Goal: Task Accomplishment & Management: Manage account settings

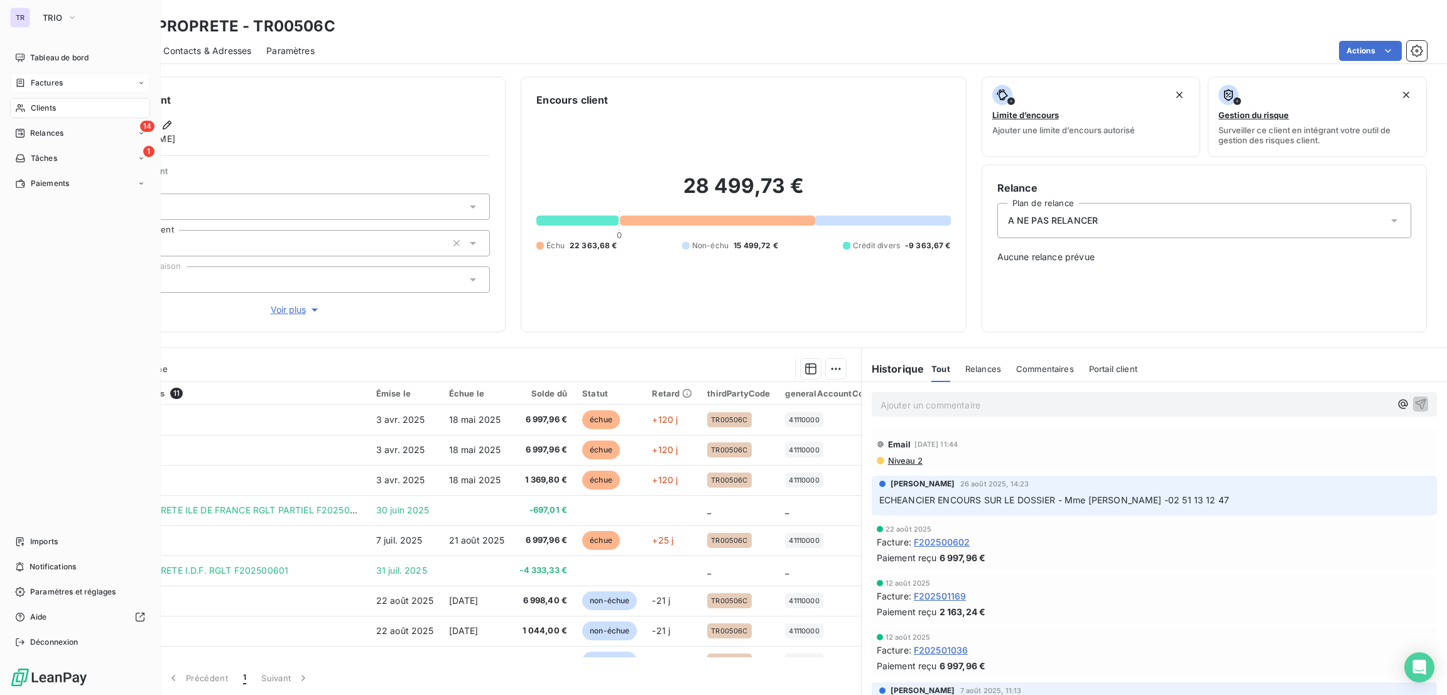
scroll to position [84, 0]
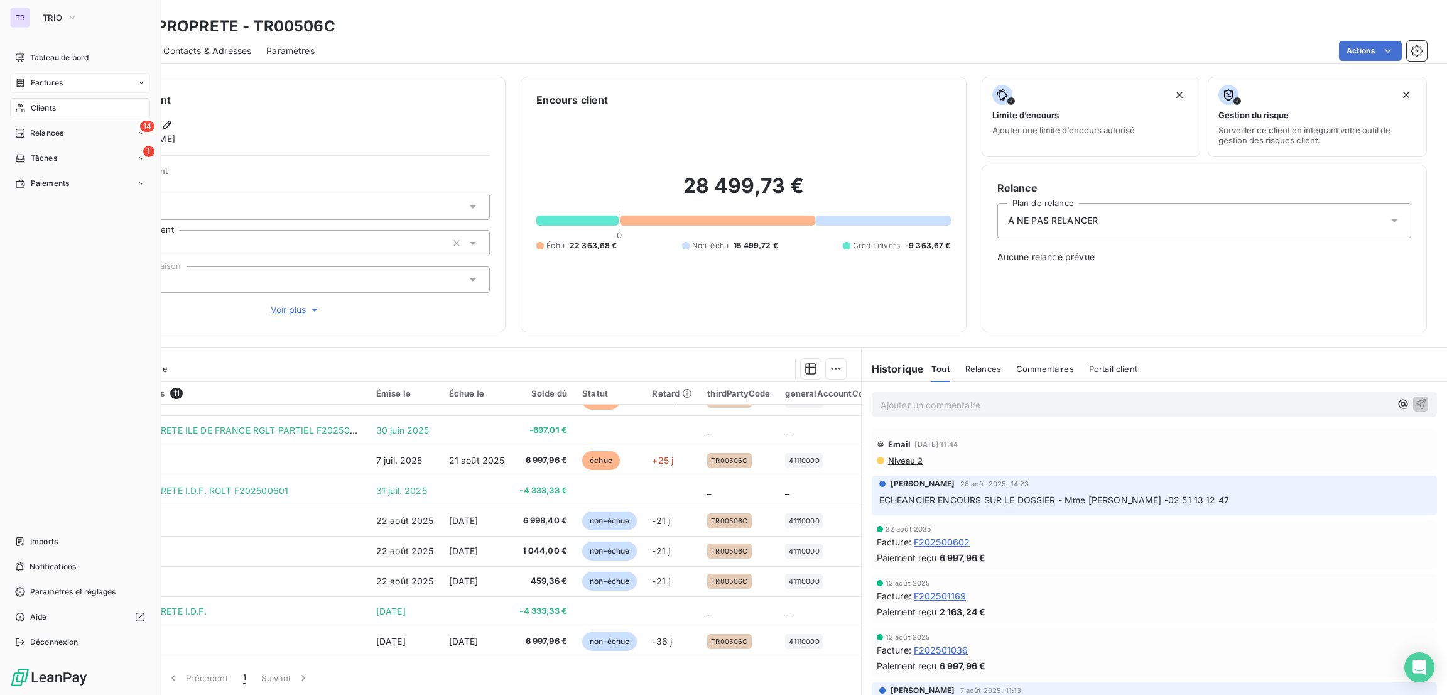
click at [38, 83] on span "Factures" at bounding box center [47, 82] width 32 height 11
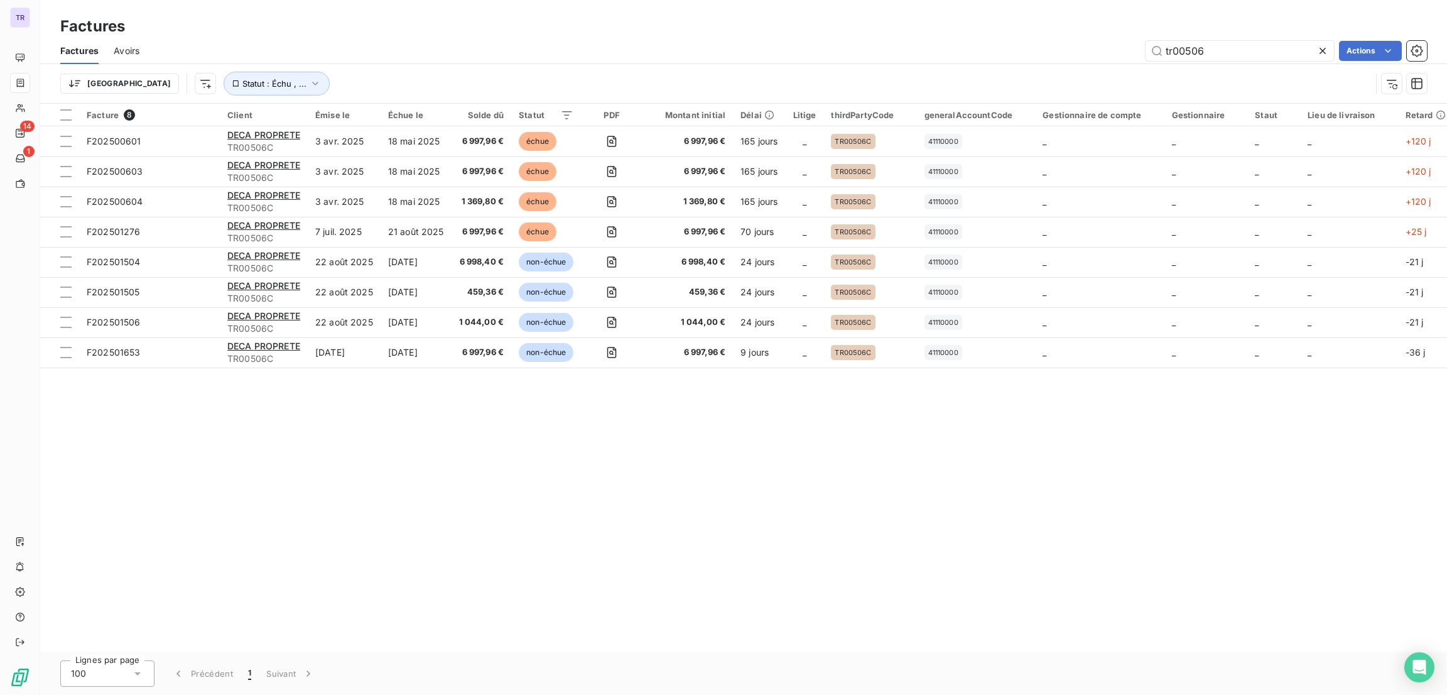
drag, startPoint x: 1222, startPoint y: 56, endPoint x: 1045, endPoint y: 41, distance: 177.7
click at [1045, 41] on div "tr00506 Actions" at bounding box center [790, 51] width 1272 height 20
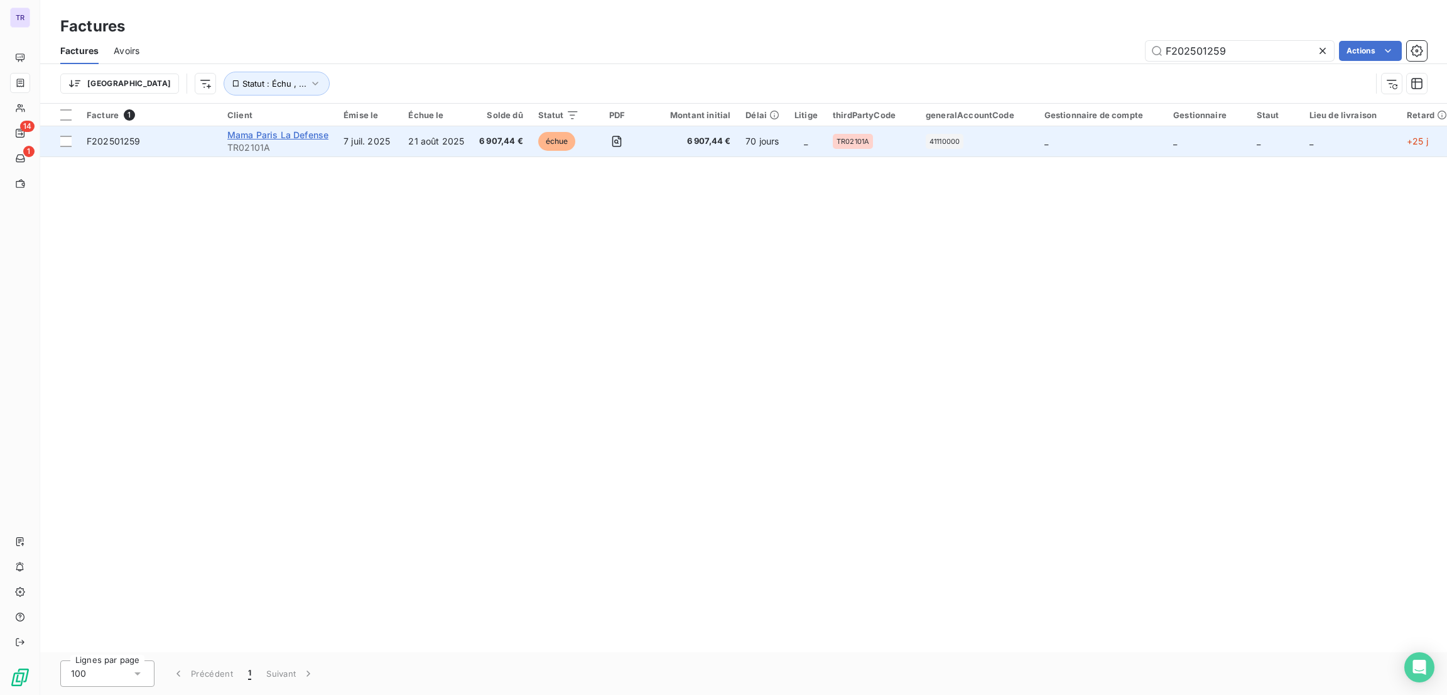
type input "F202501259"
click at [322, 137] on span "Mama Paris La Defense" at bounding box center [277, 134] width 101 height 11
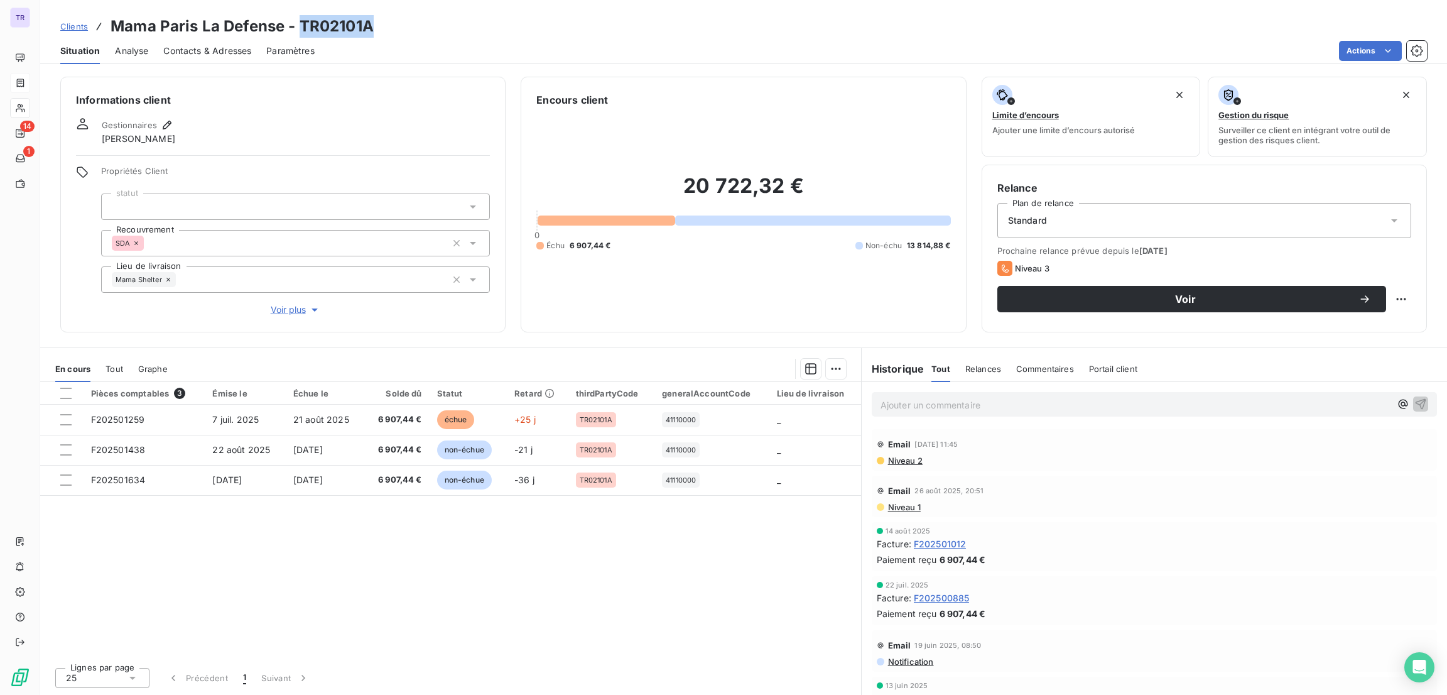
drag, startPoint x: 371, startPoint y: 37, endPoint x: 301, endPoint y: 19, distance: 71.9
click at [301, 19] on h3 "Mama Paris La Defense - TR02101A" at bounding box center [242, 26] width 263 height 23
copy h3 "TR02101A"
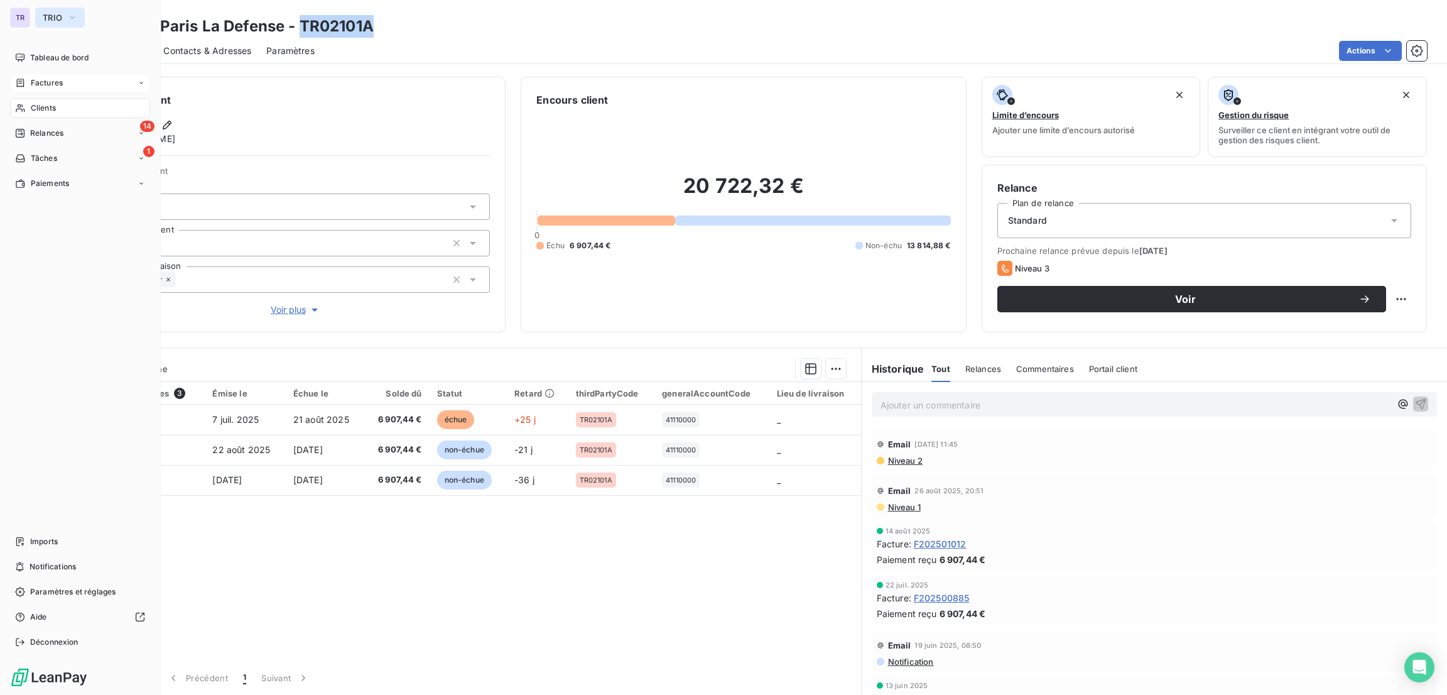
click at [58, 14] on span "TRIO" at bounding box center [52, 18] width 19 height 10
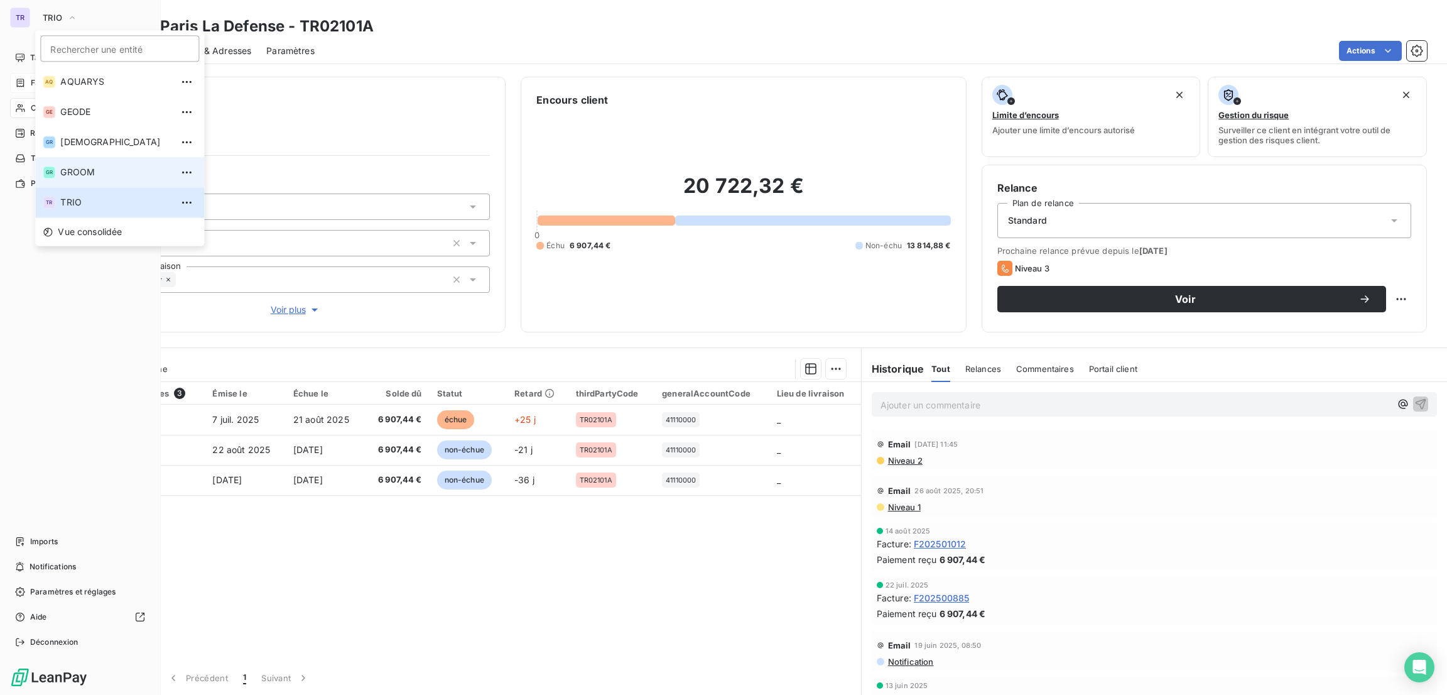
click at [80, 170] on span "GROOM" at bounding box center [115, 172] width 111 height 13
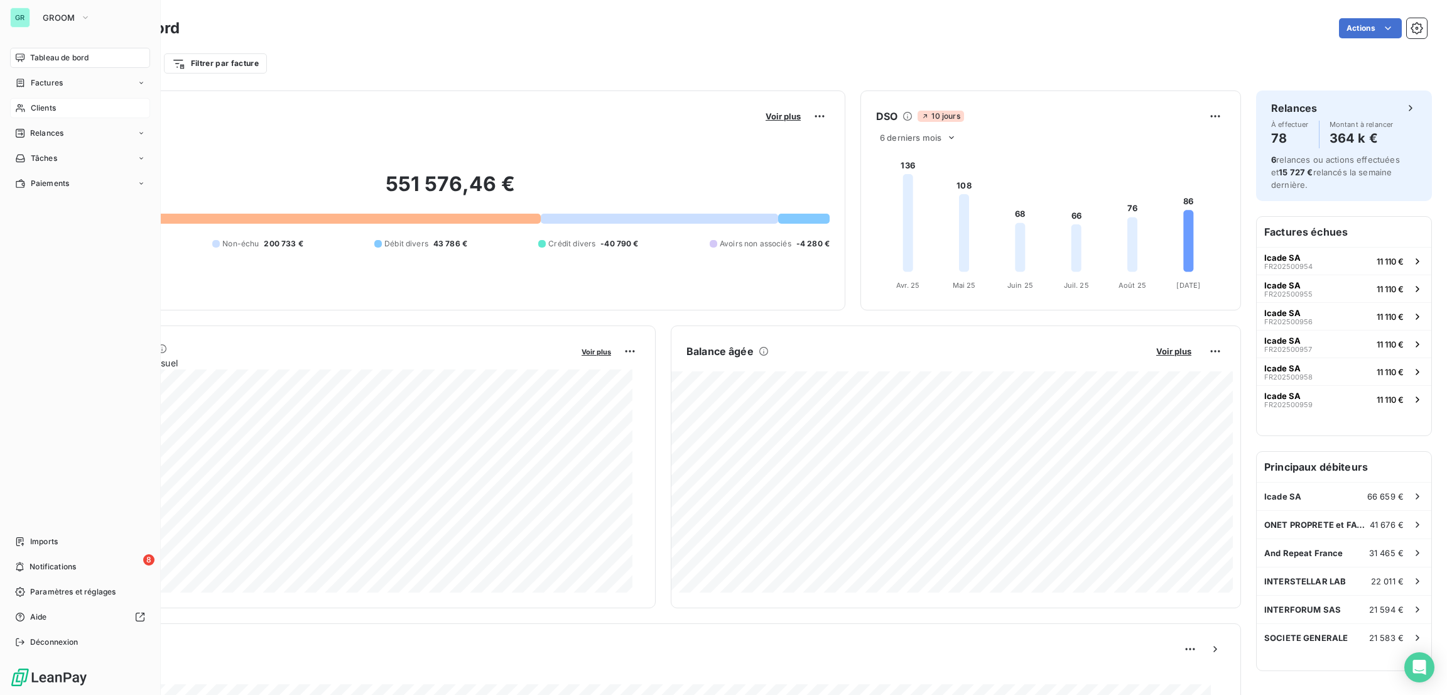
click at [41, 107] on span "Clients" at bounding box center [43, 107] width 25 height 11
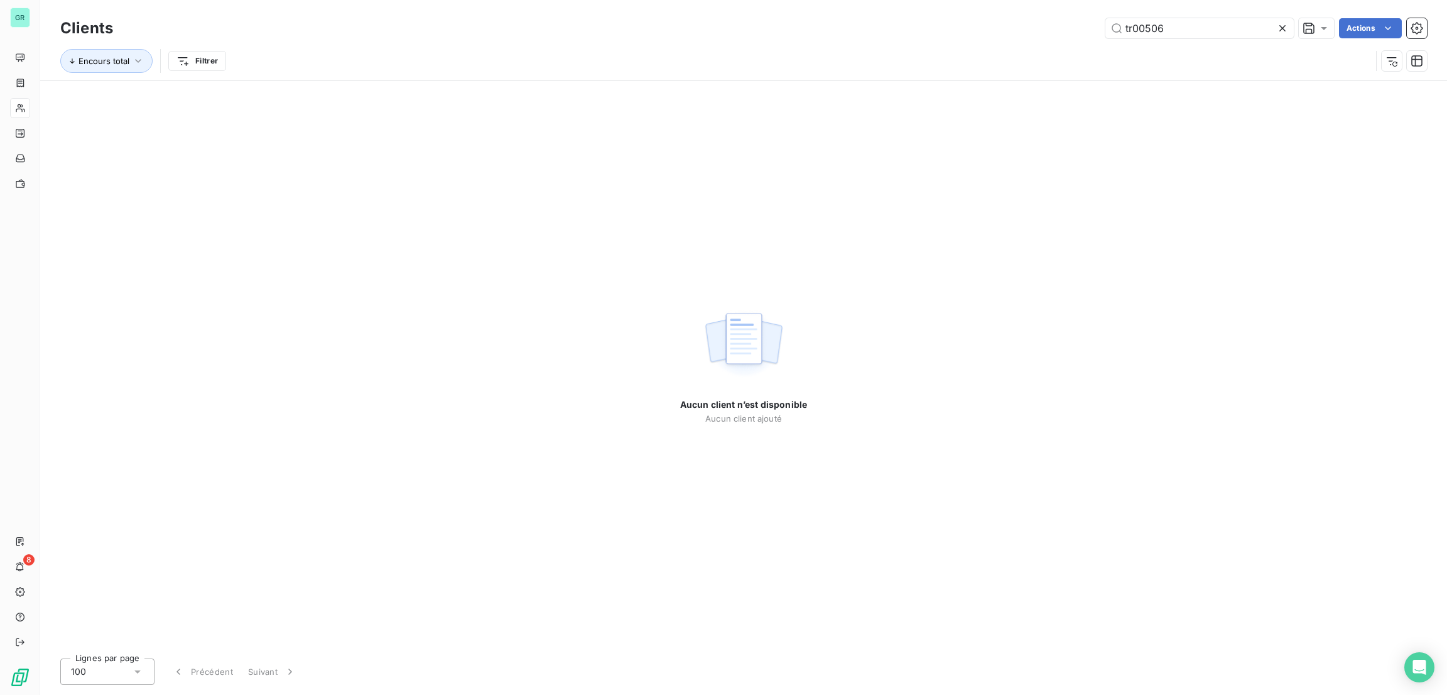
drag, startPoint x: 1199, startPoint y: 35, endPoint x: 1008, endPoint y: 36, distance: 190.9
click at [1008, 36] on div "tr00506 Actions" at bounding box center [777, 28] width 1299 height 20
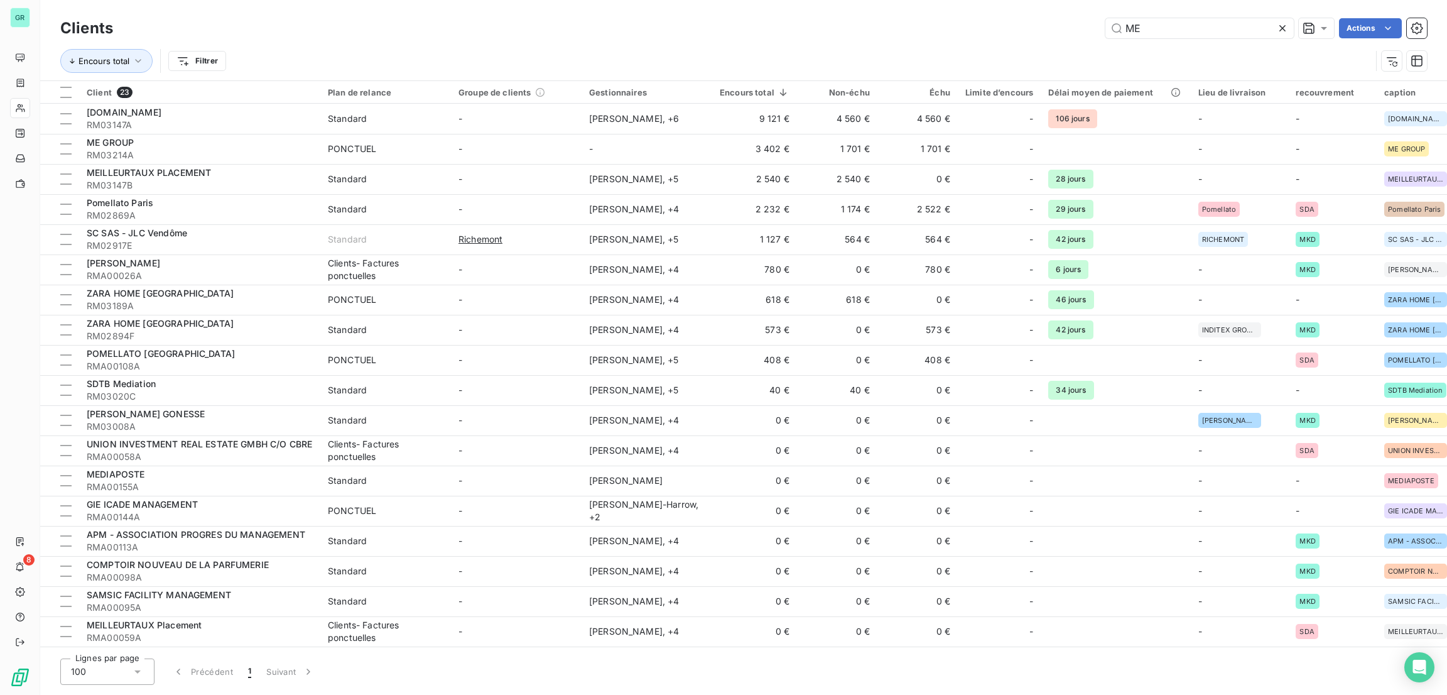
type input "M"
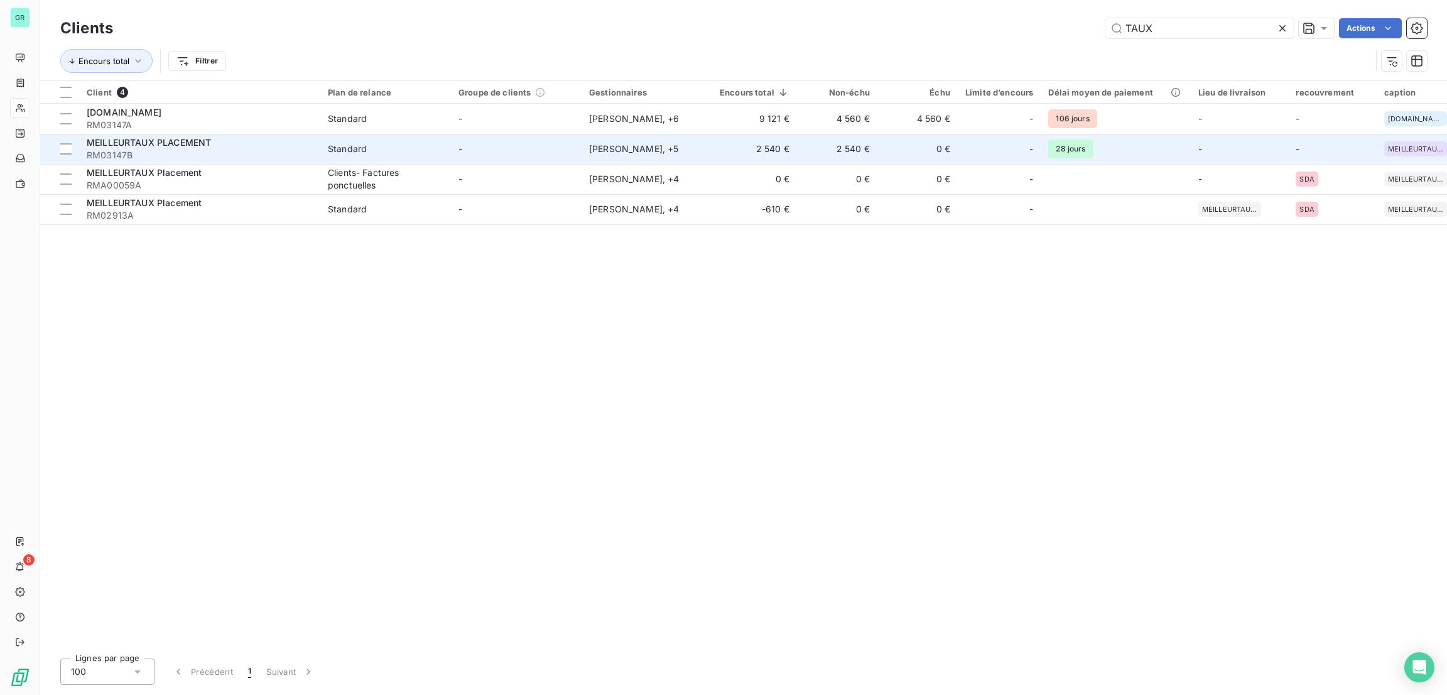
type input "TAUX"
click at [222, 143] on div "MEILLEURTAUX PLACEMENT" at bounding box center [200, 142] width 226 height 13
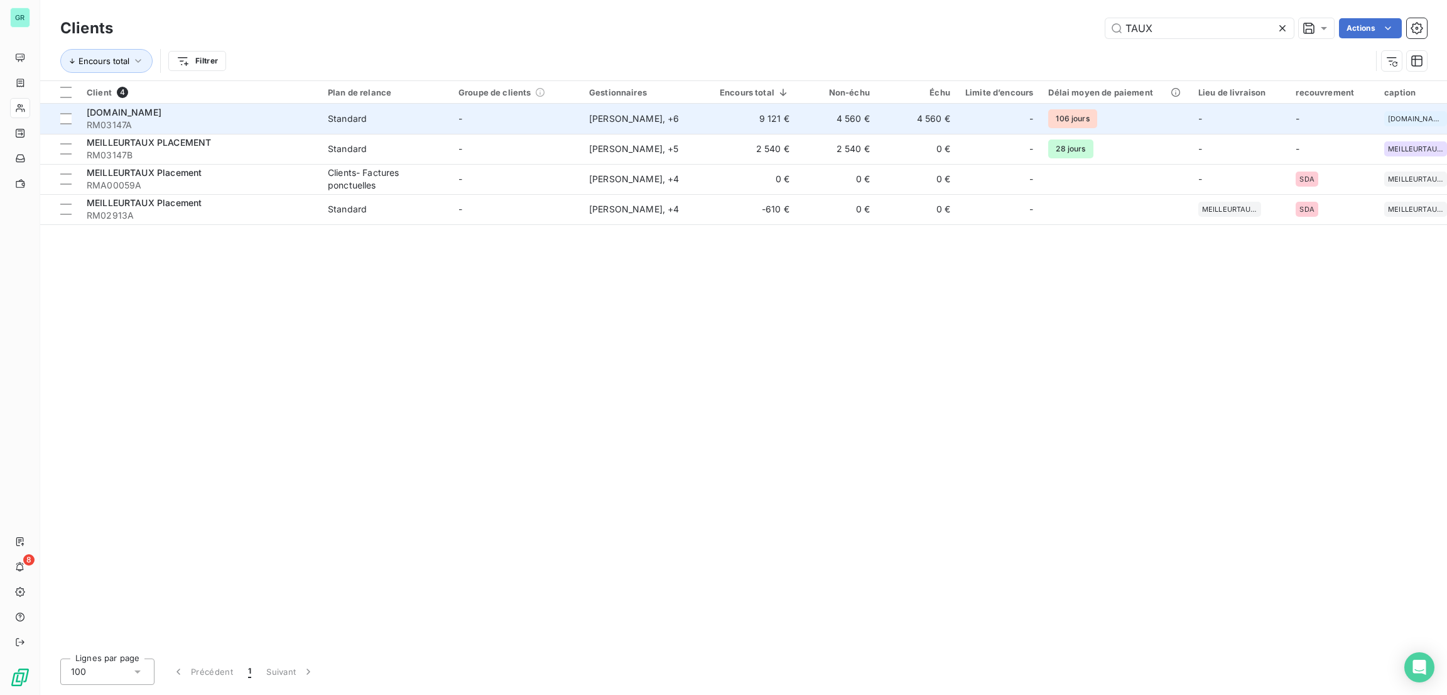
click at [406, 117] on span "Standard" at bounding box center [386, 118] width 116 height 13
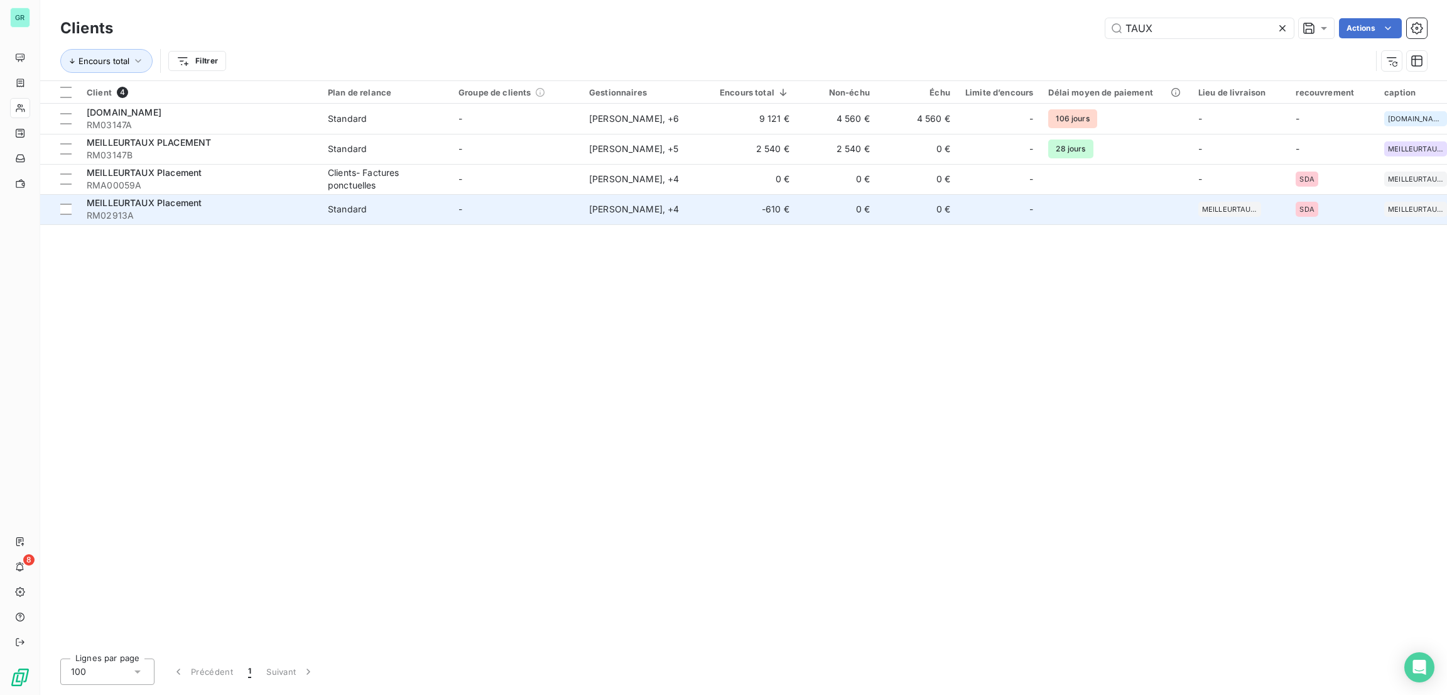
click at [510, 211] on td "-" at bounding box center [516, 209] width 131 height 30
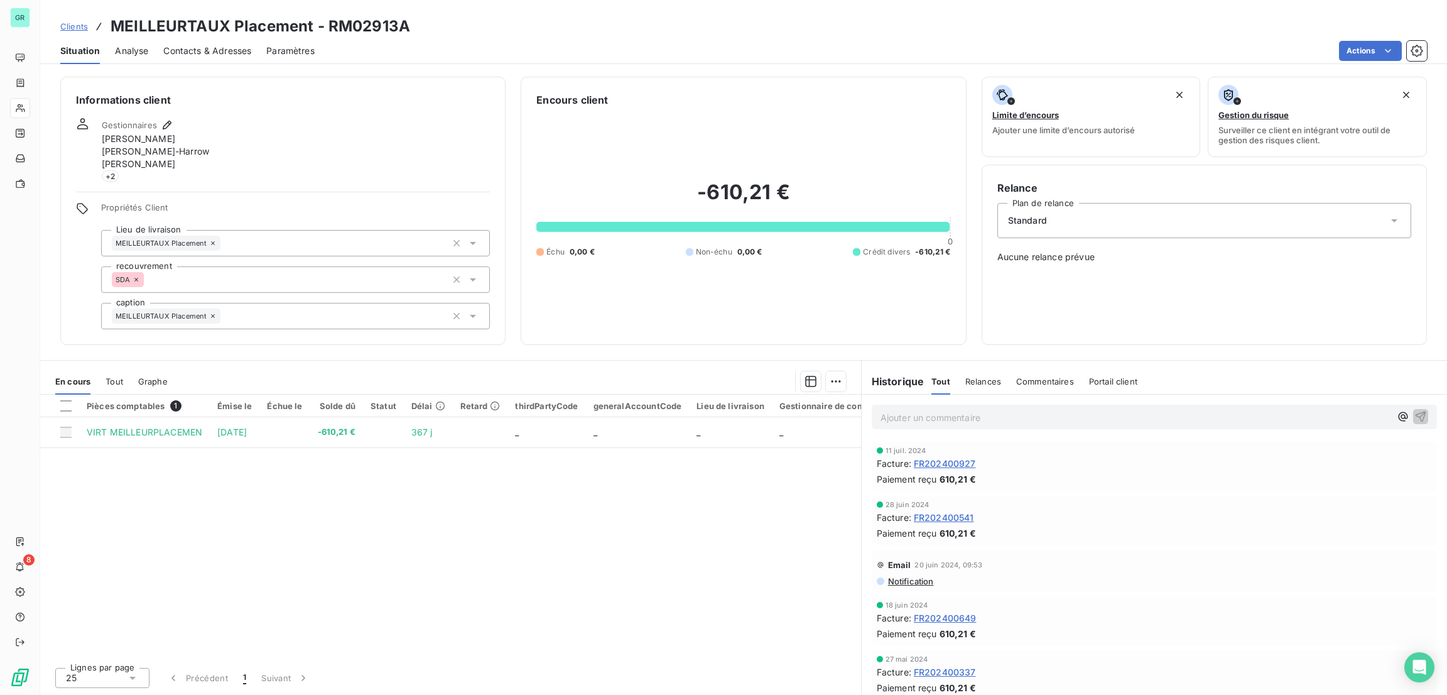
click at [107, 382] on span "Tout" at bounding box center [115, 381] width 18 height 10
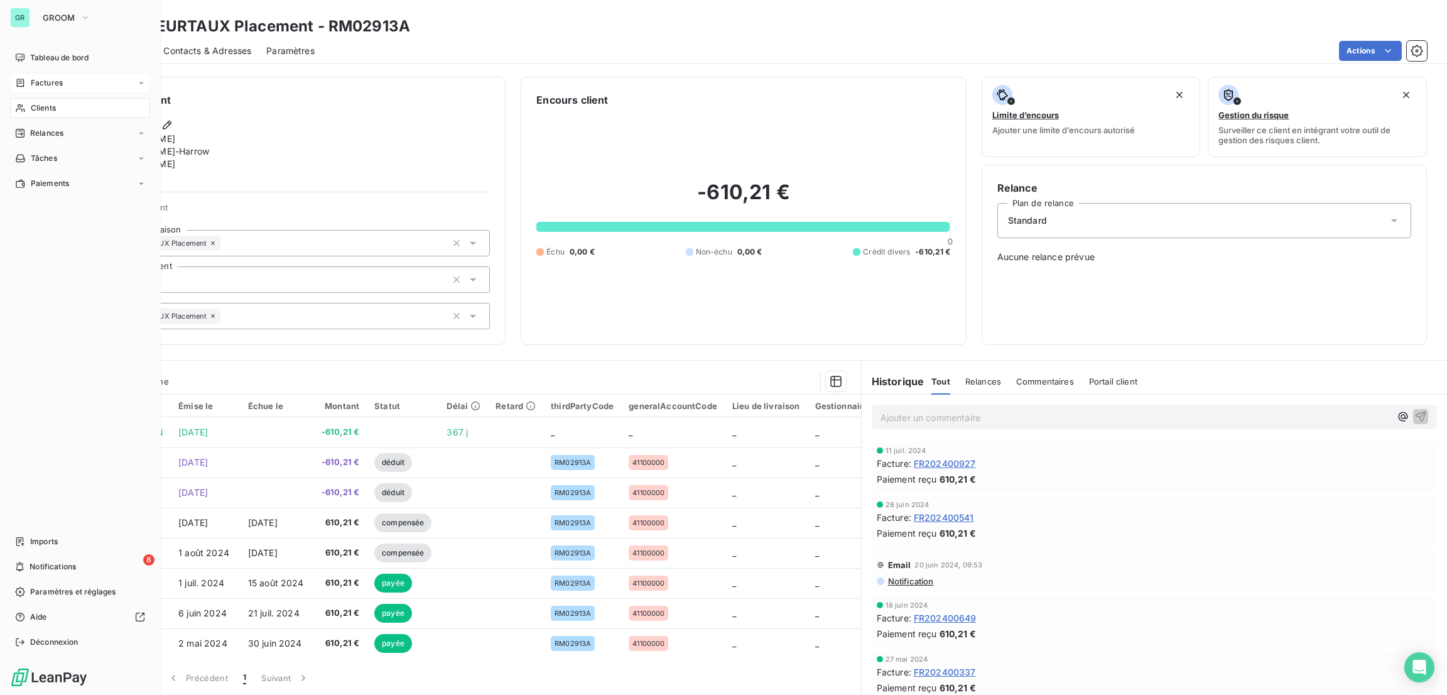
click at [56, 85] on span "Factures" at bounding box center [47, 82] width 32 height 11
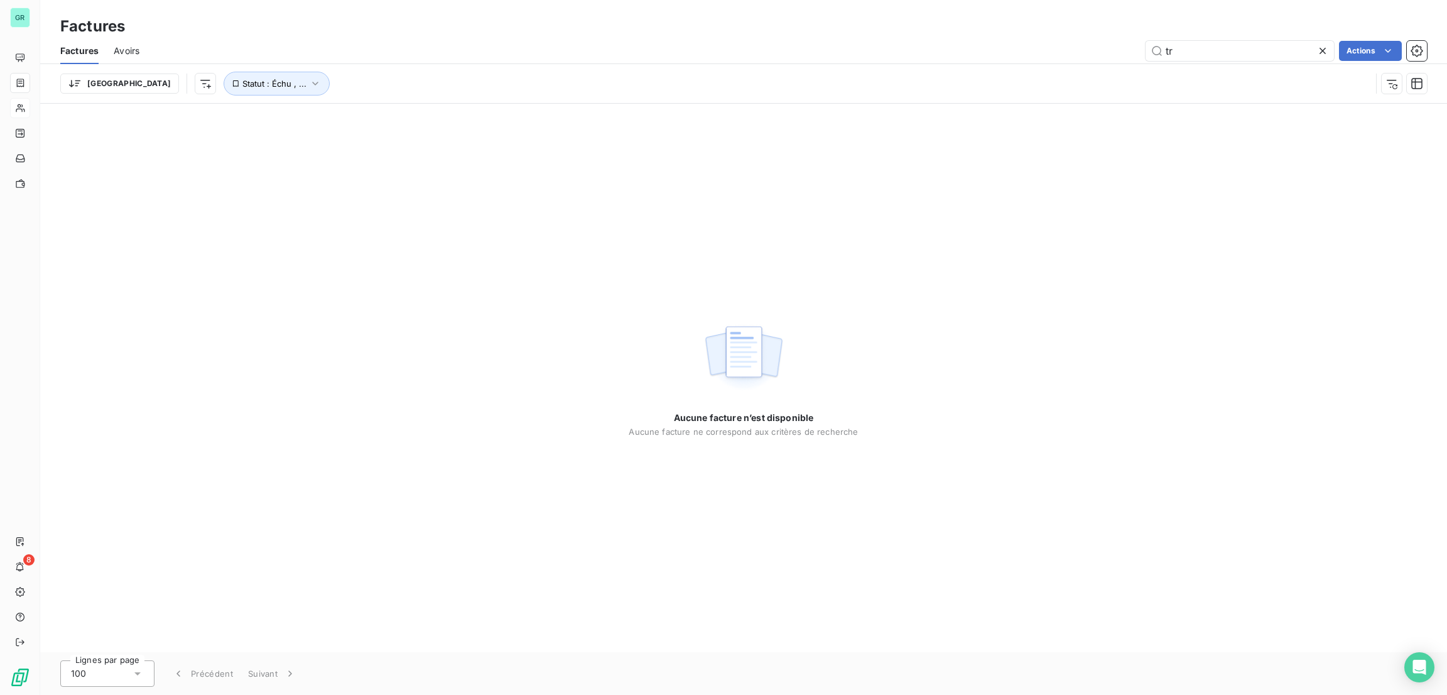
type input "t"
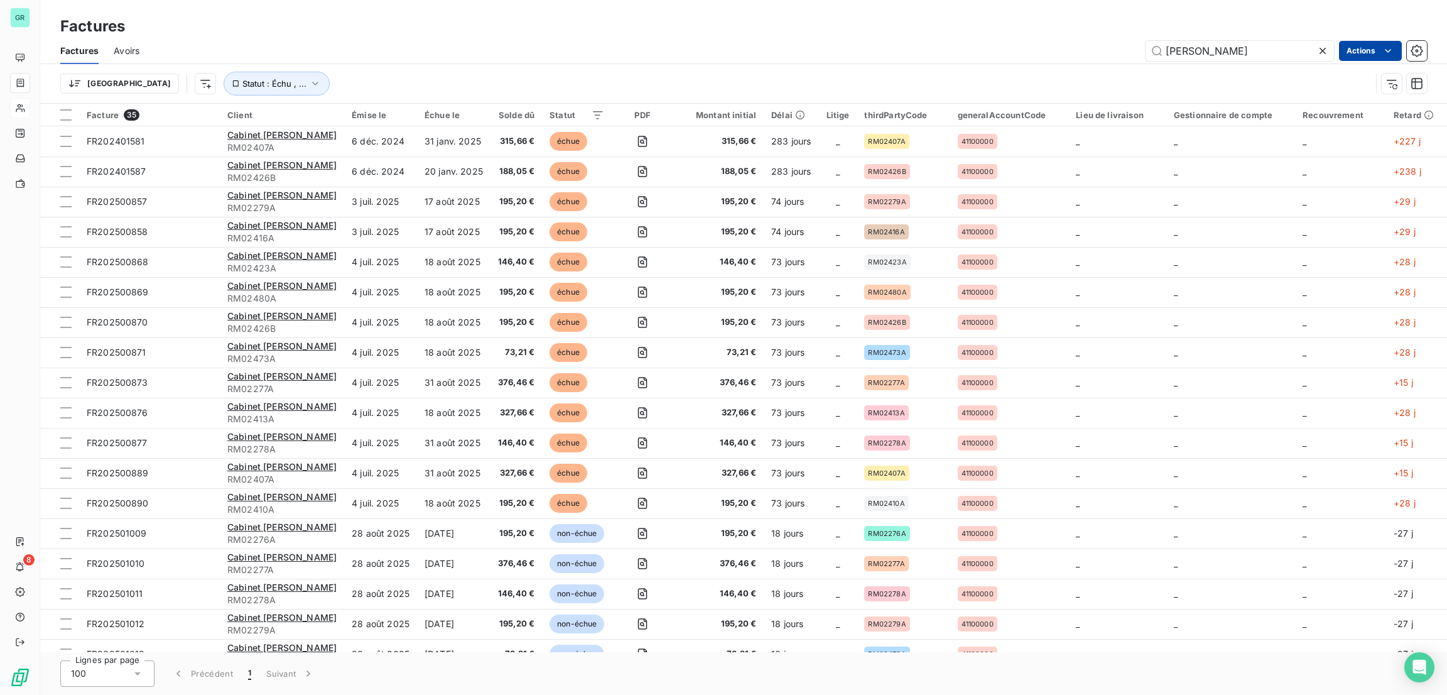
click at [1363, 41] on html "GR 8 Factures Factures Avoirs [PERSON_NAME] Actions Trier Statut : Échu , ... F…" at bounding box center [723, 347] width 1447 height 695
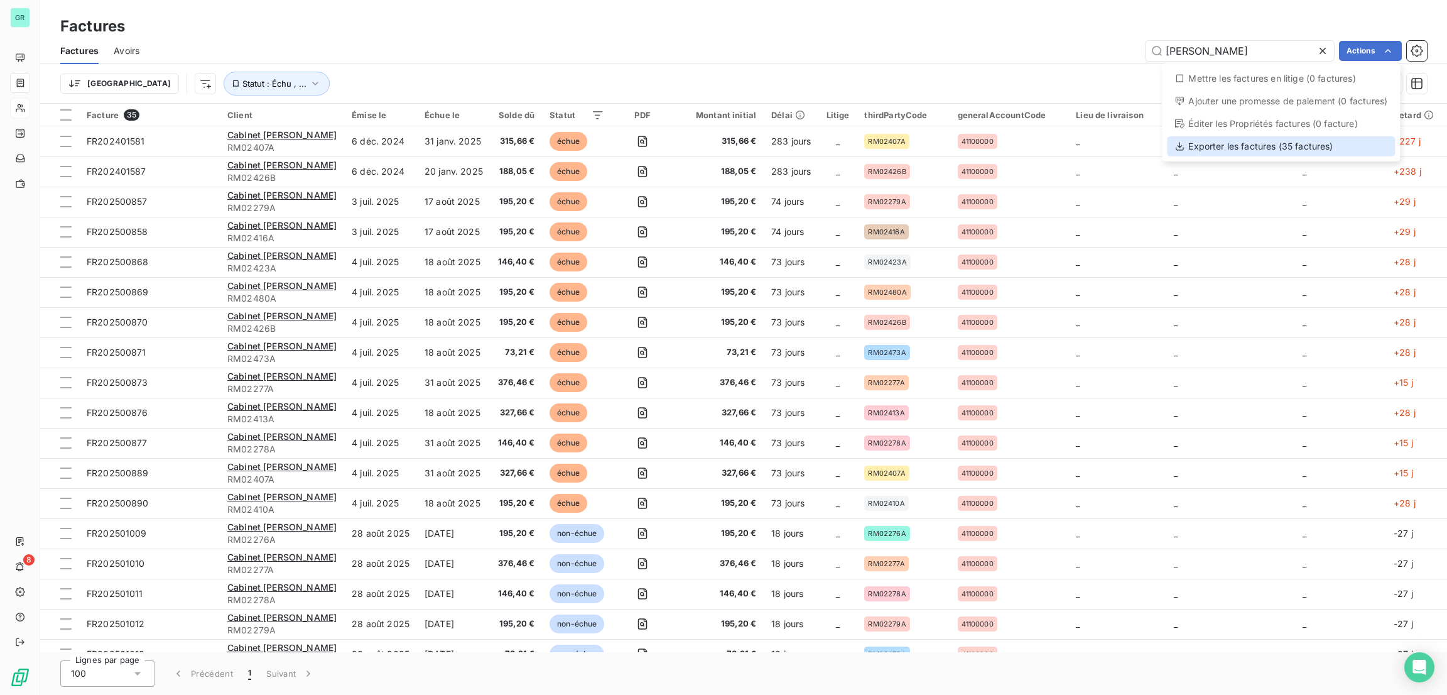
click at [1258, 141] on div "Exporter les factures (35 factures)" at bounding box center [1281, 146] width 228 height 20
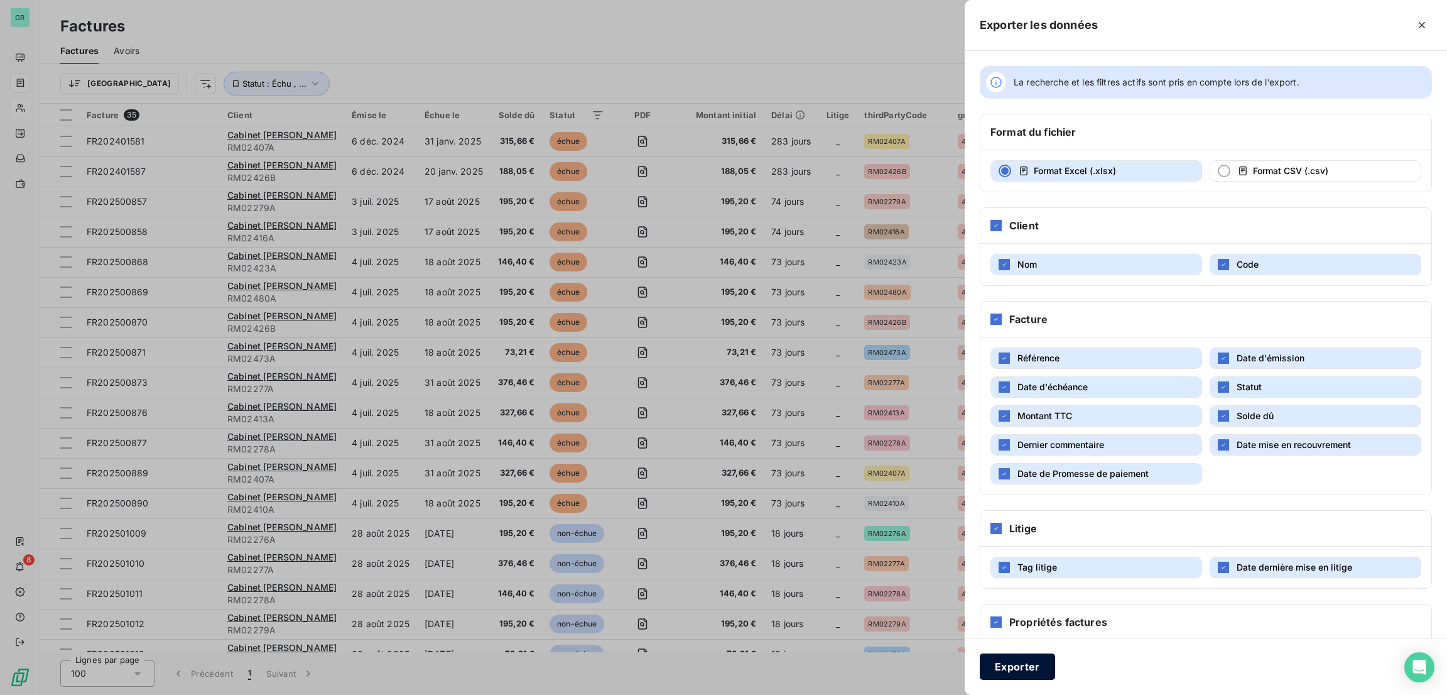
click at [1019, 663] on button "Exporter" at bounding box center [1017, 666] width 75 height 26
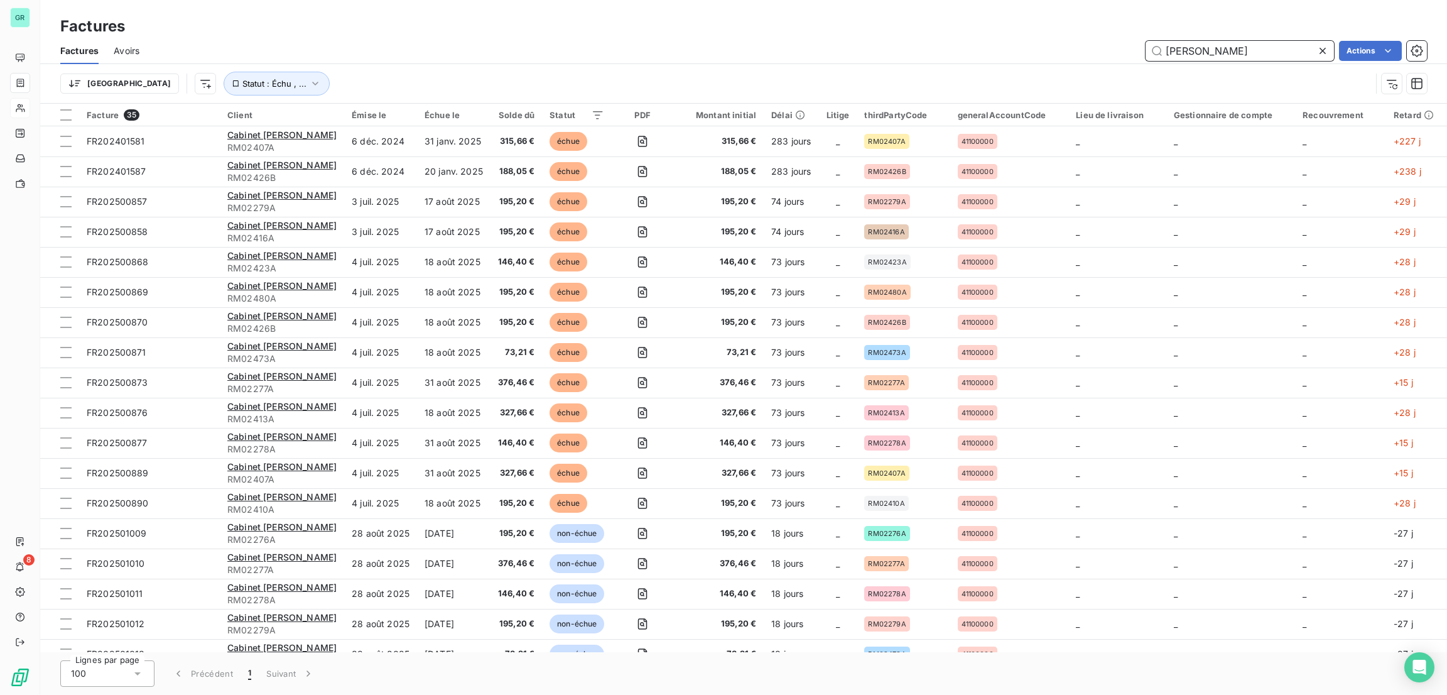
drag, startPoint x: 1235, startPoint y: 48, endPoint x: 943, endPoint y: 100, distance: 296.5
click at [943, 100] on div "Factures Avoirs [PERSON_NAME] Actions Trier Statut : Échu , ..." at bounding box center [743, 70] width 1407 height 65
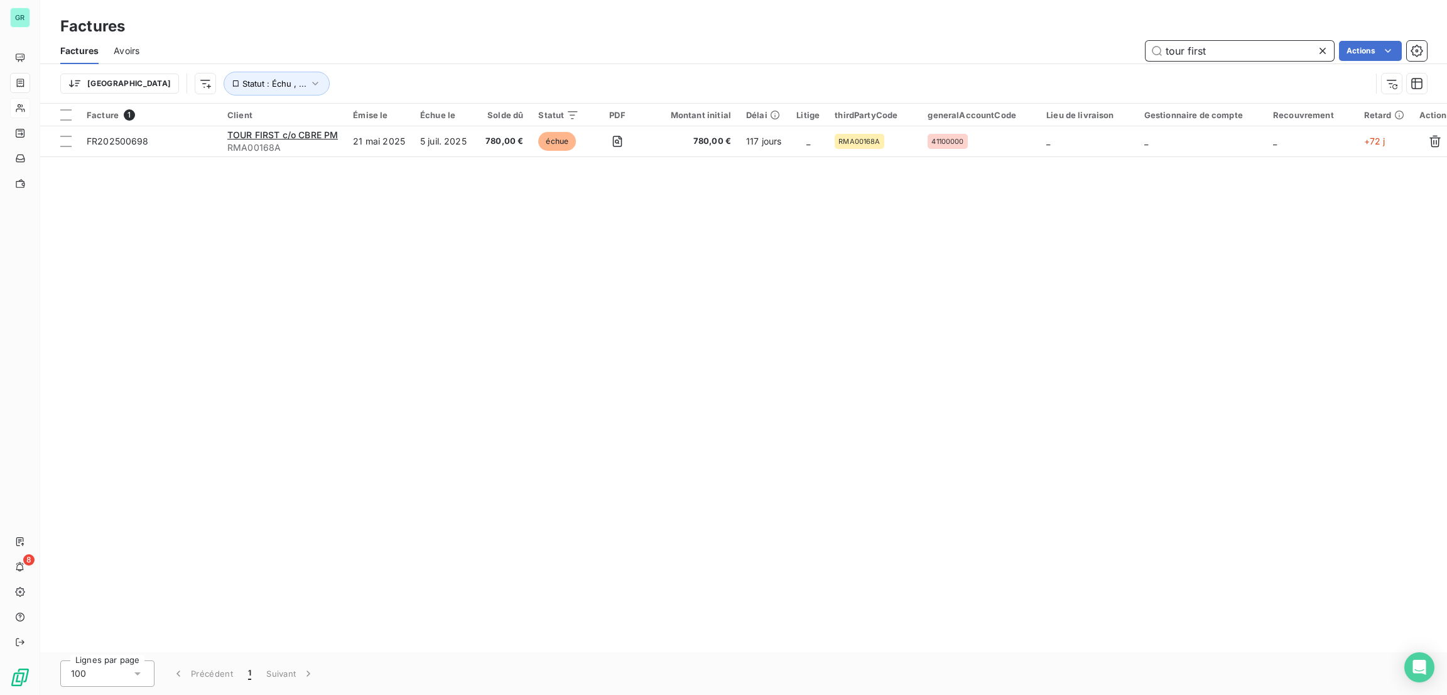
type input "tour first"
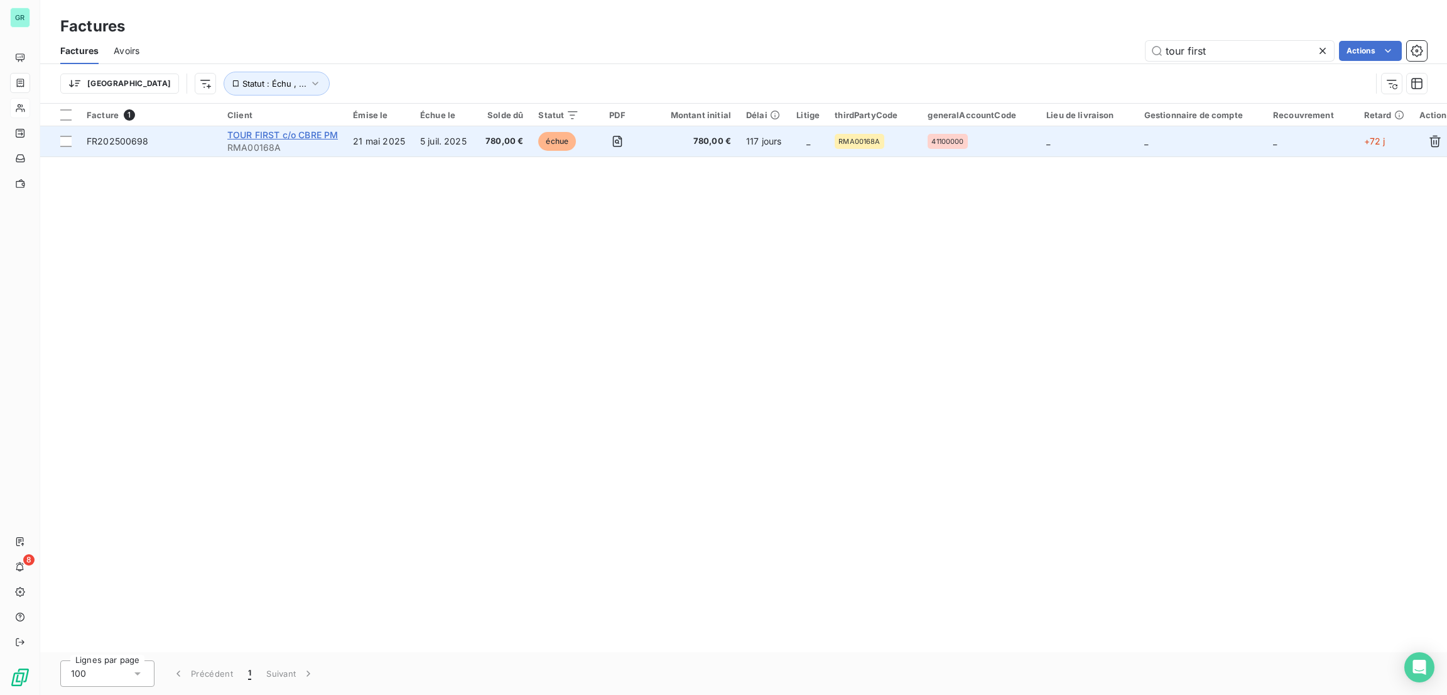
click at [258, 133] on span "TOUR FIRST c/o CBRE PM" at bounding box center [282, 134] width 111 height 11
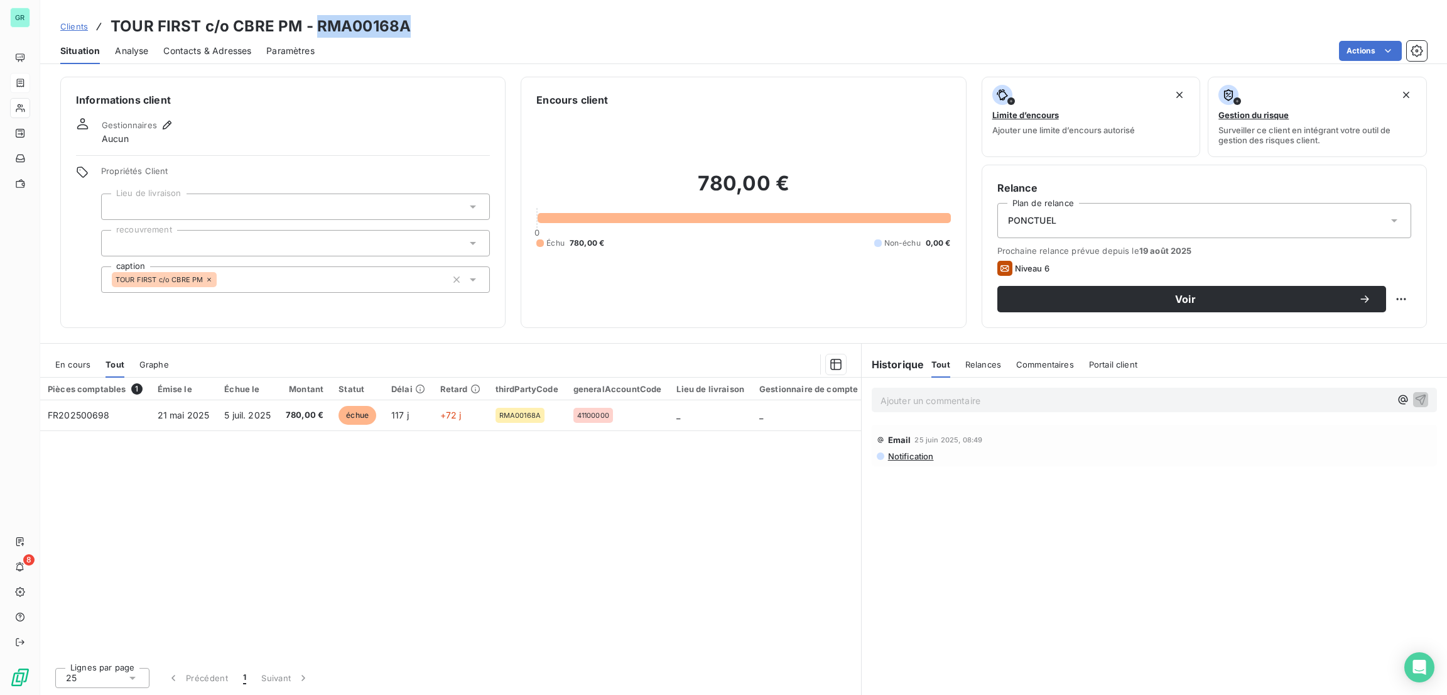
drag, startPoint x: 412, startPoint y: 24, endPoint x: 317, endPoint y: 26, distance: 94.8
click at [317, 26] on div "Clients TOUR FIRST c/o CBRE PM - RMA00168A" at bounding box center [743, 26] width 1407 height 23
copy h3 "RMA00168A"
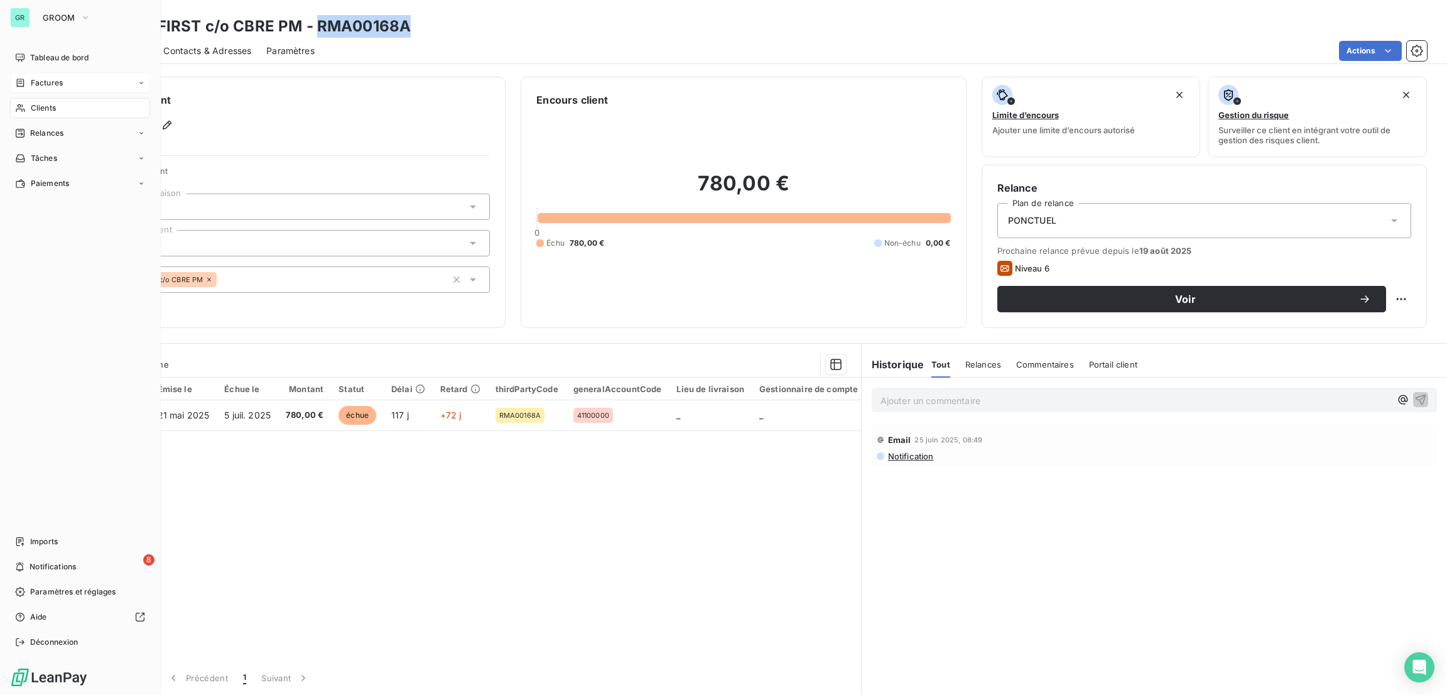
click at [50, 75] on div "Factures" at bounding box center [80, 83] width 140 height 20
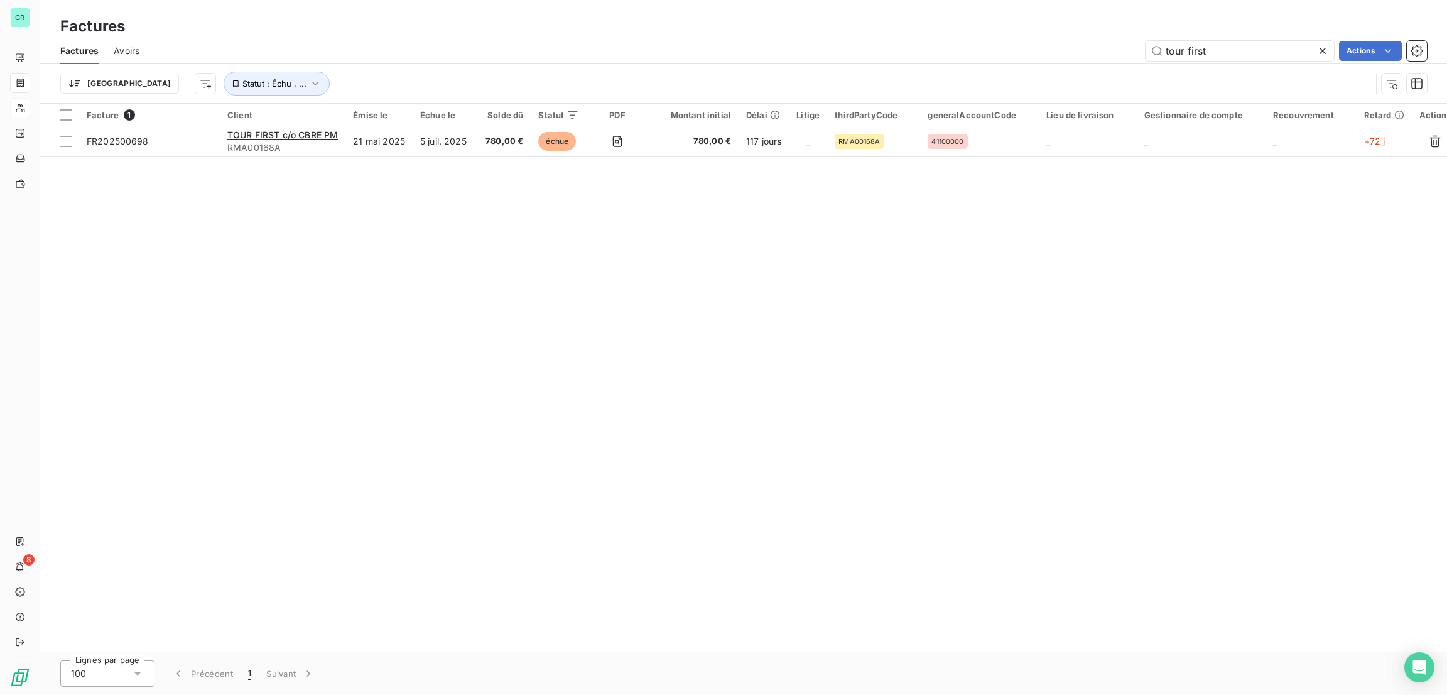
drag, startPoint x: 1232, startPoint y: 49, endPoint x: 1061, endPoint y: 49, distance: 170.8
click at [1061, 49] on div "tour first Actions" at bounding box center [790, 51] width 1272 height 20
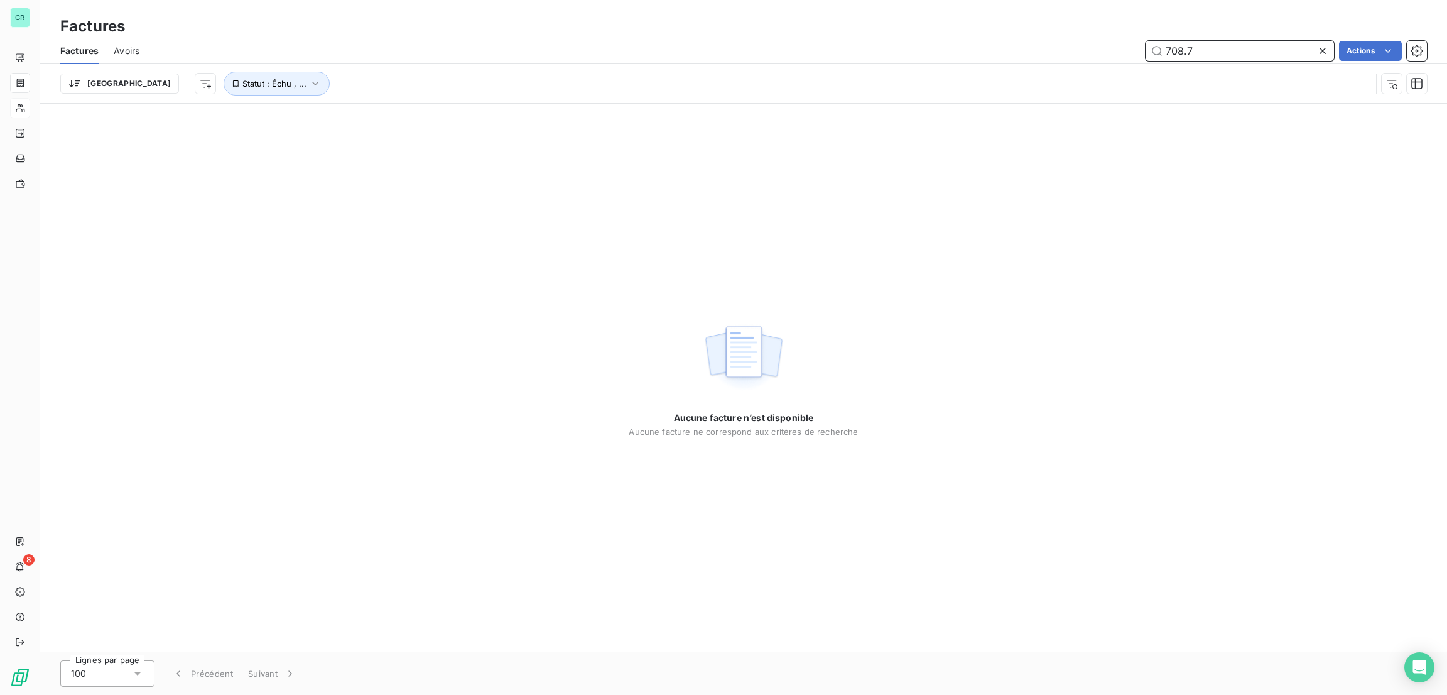
drag, startPoint x: 1216, startPoint y: 50, endPoint x: 1077, endPoint y: 46, distance: 138.8
click at [1077, 46] on div "708.7 Actions" at bounding box center [790, 51] width 1272 height 20
paste input "RMA00004A"
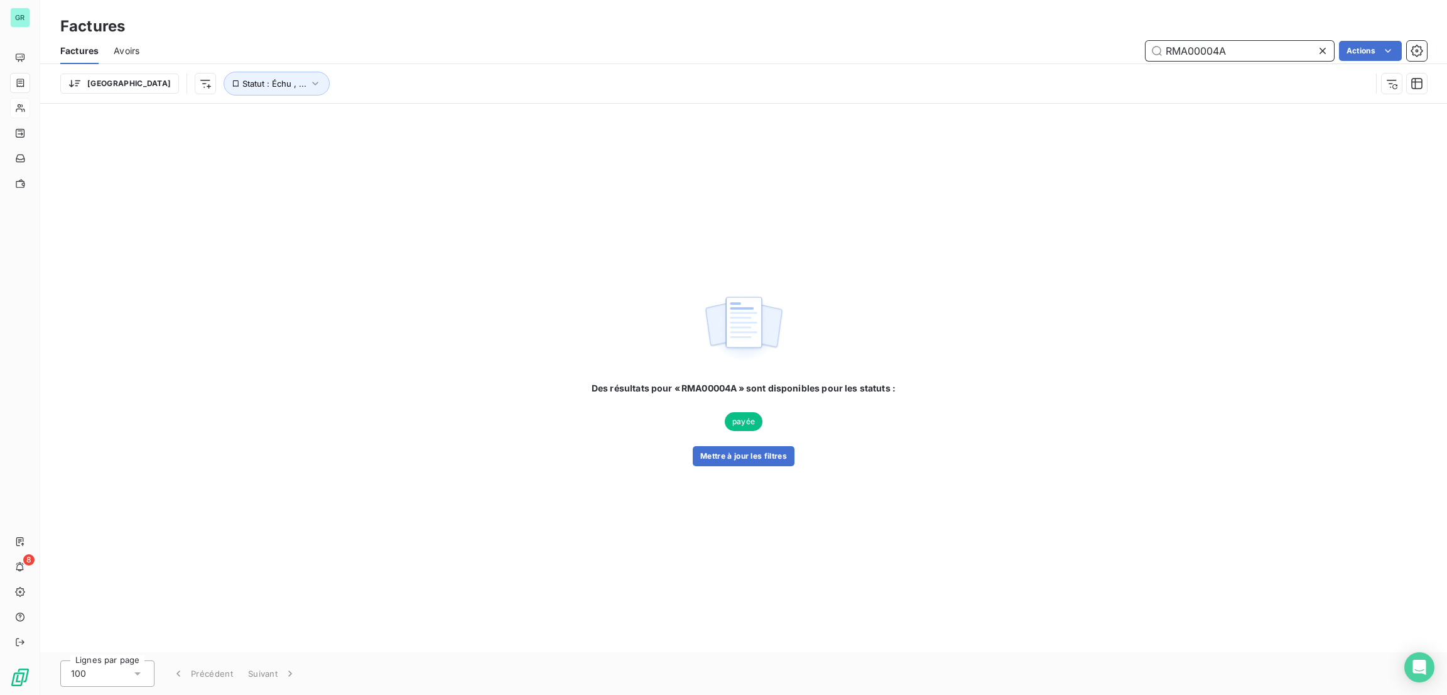
type input "RMA00004A"
click at [242, 83] on span "Statut : Échu , ..." at bounding box center [274, 84] width 64 height 10
click at [340, 117] on span "échue" at bounding box center [328, 116] width 30 height 11
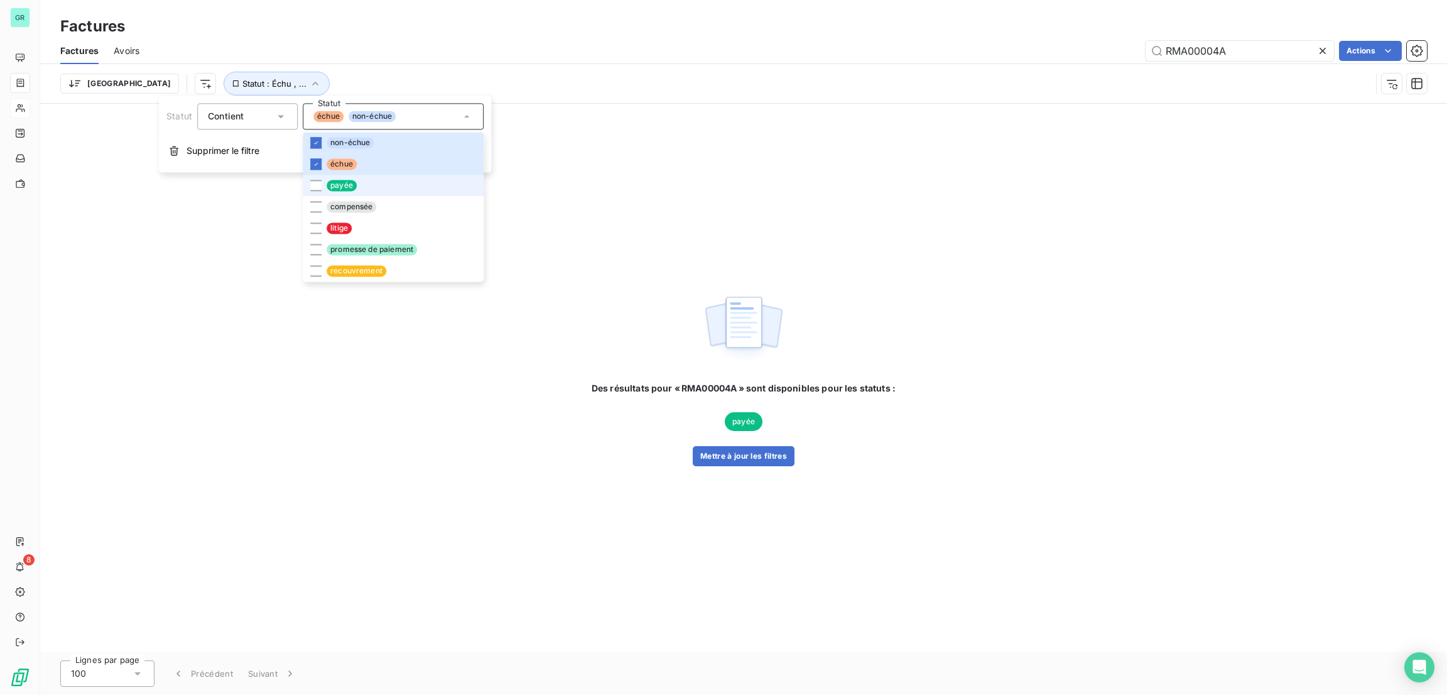
click at [348, 188] on span "payée" at bounding box center [342, 185] width 30 height 11
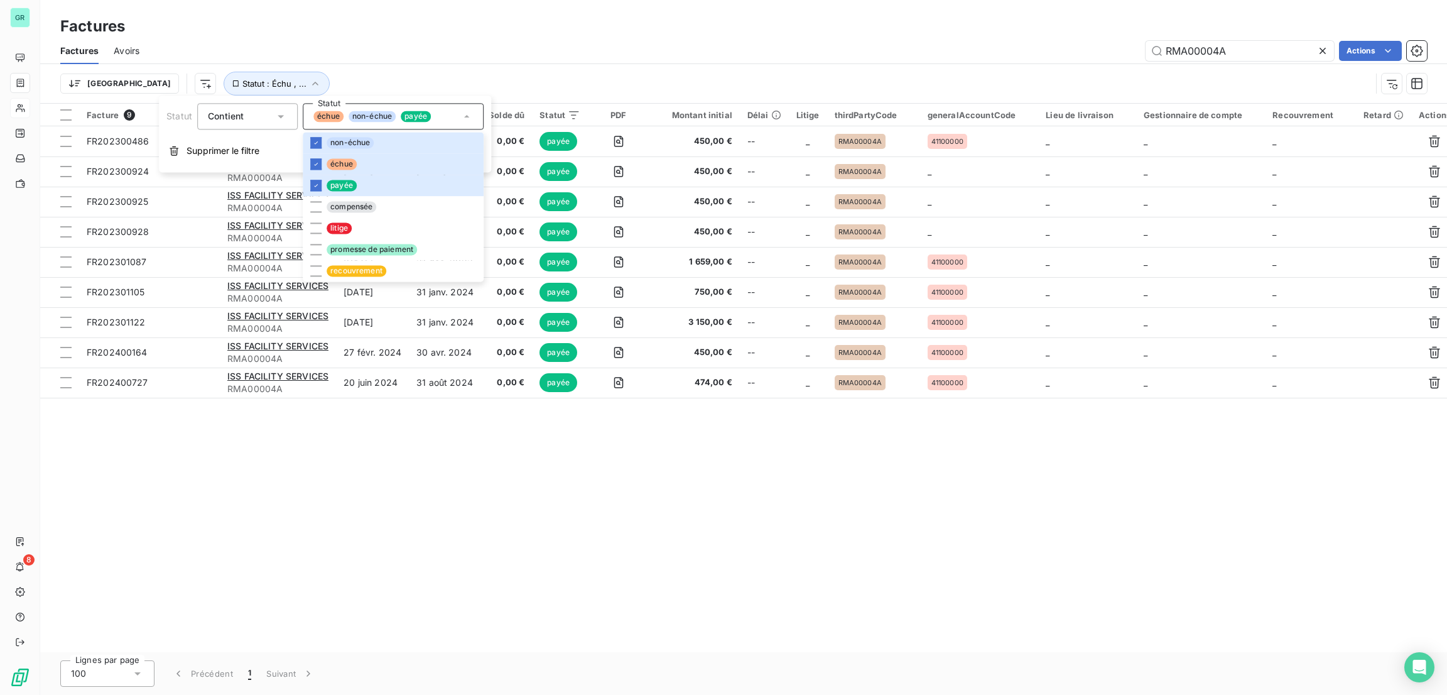
click at [730, 58] on div "RMA00004A Actions" at bounding box center [790, 51] width 1272 height 20
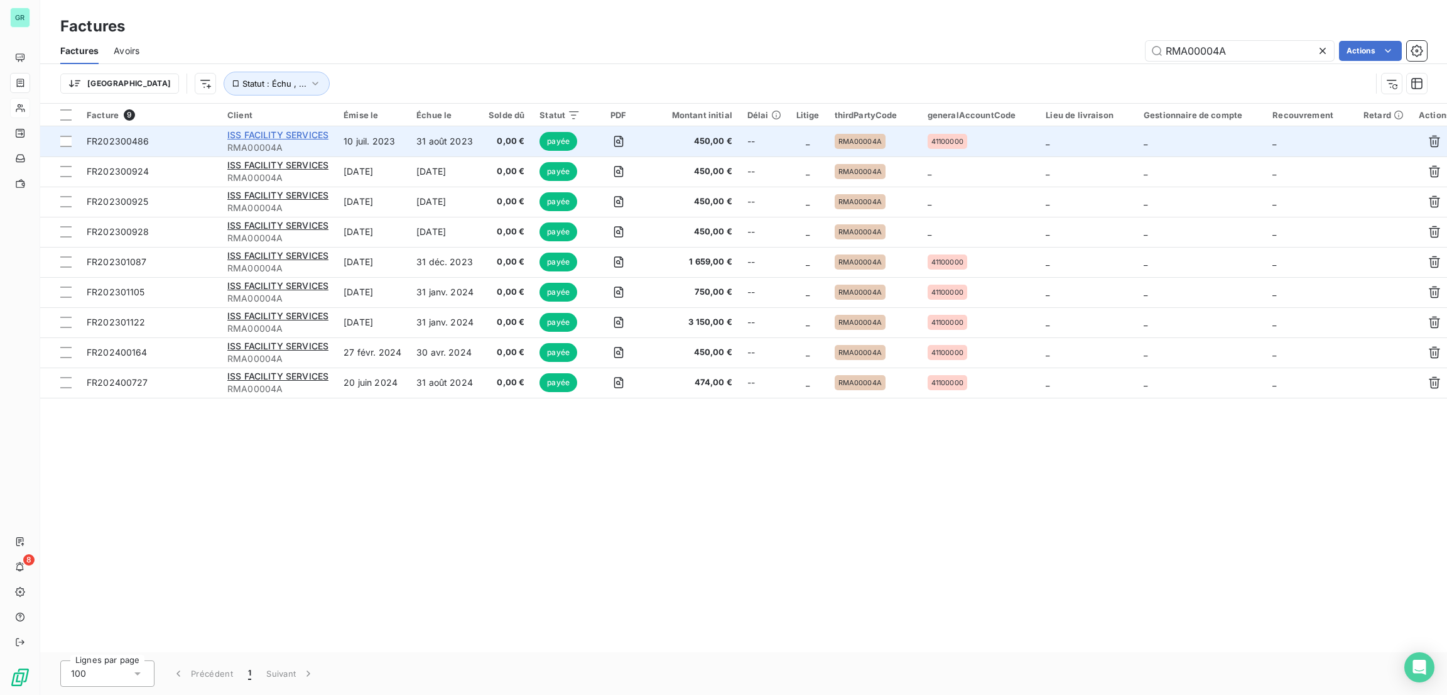
click at [328, 133] on span "ISS FACILITY SERVICES" at bounding box center [277, 134] width 101 height 11
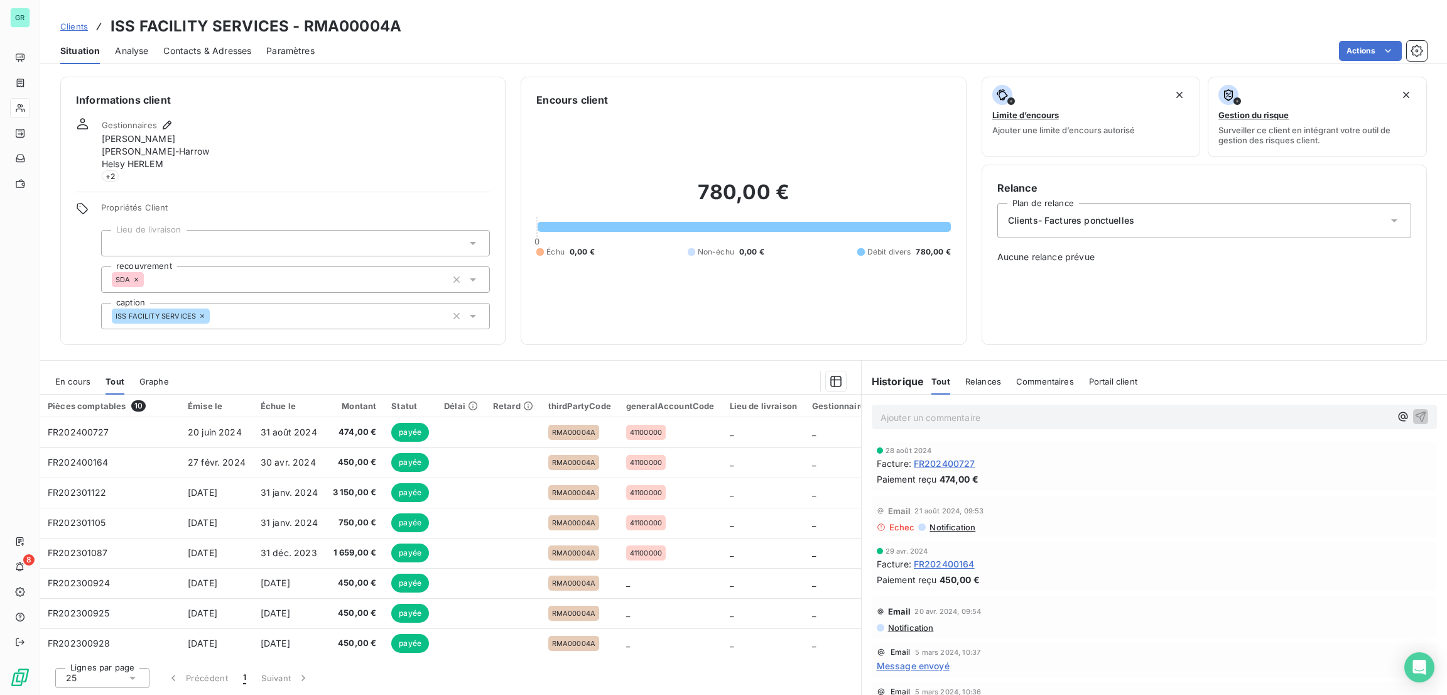
click at [77, 379] on span "En cours" at bounding box center [72, 381] width 35 height 10
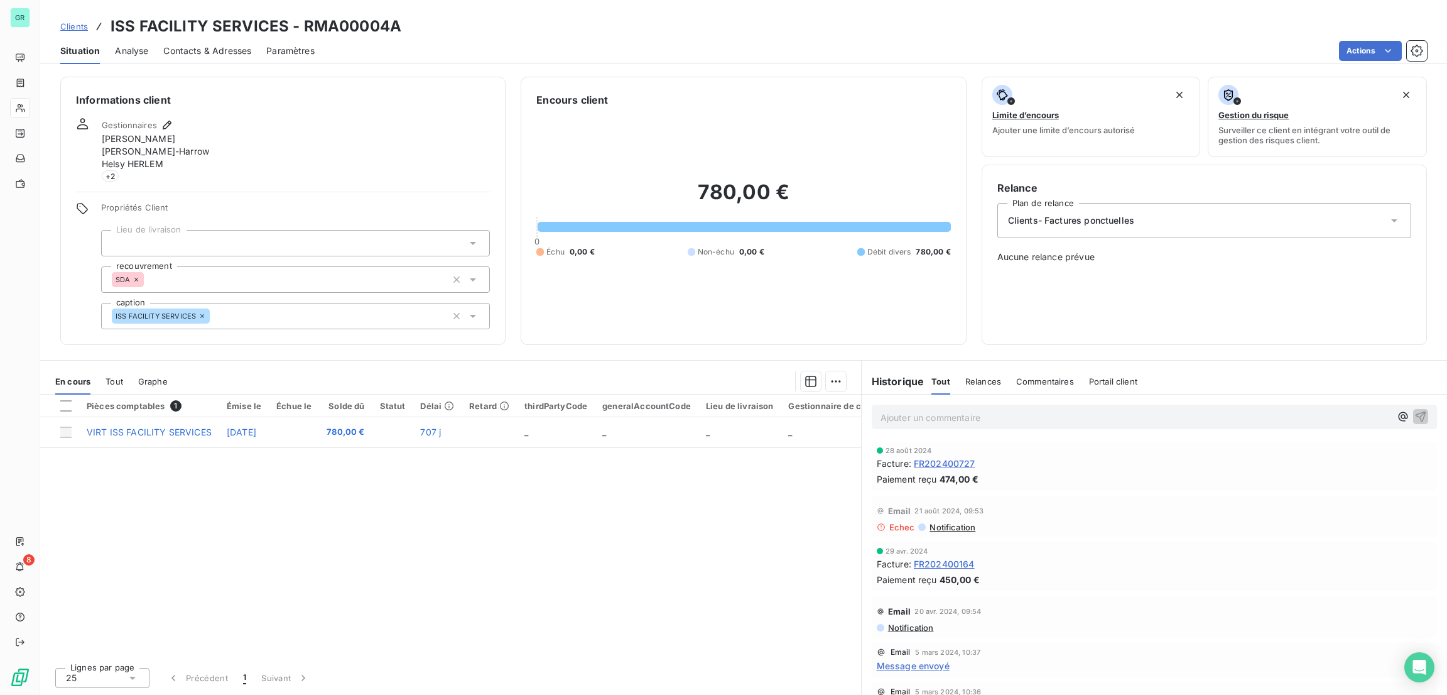
click at [955, 462] on span "FR202400727" at bounding box center [945, 463] width 62 height 13
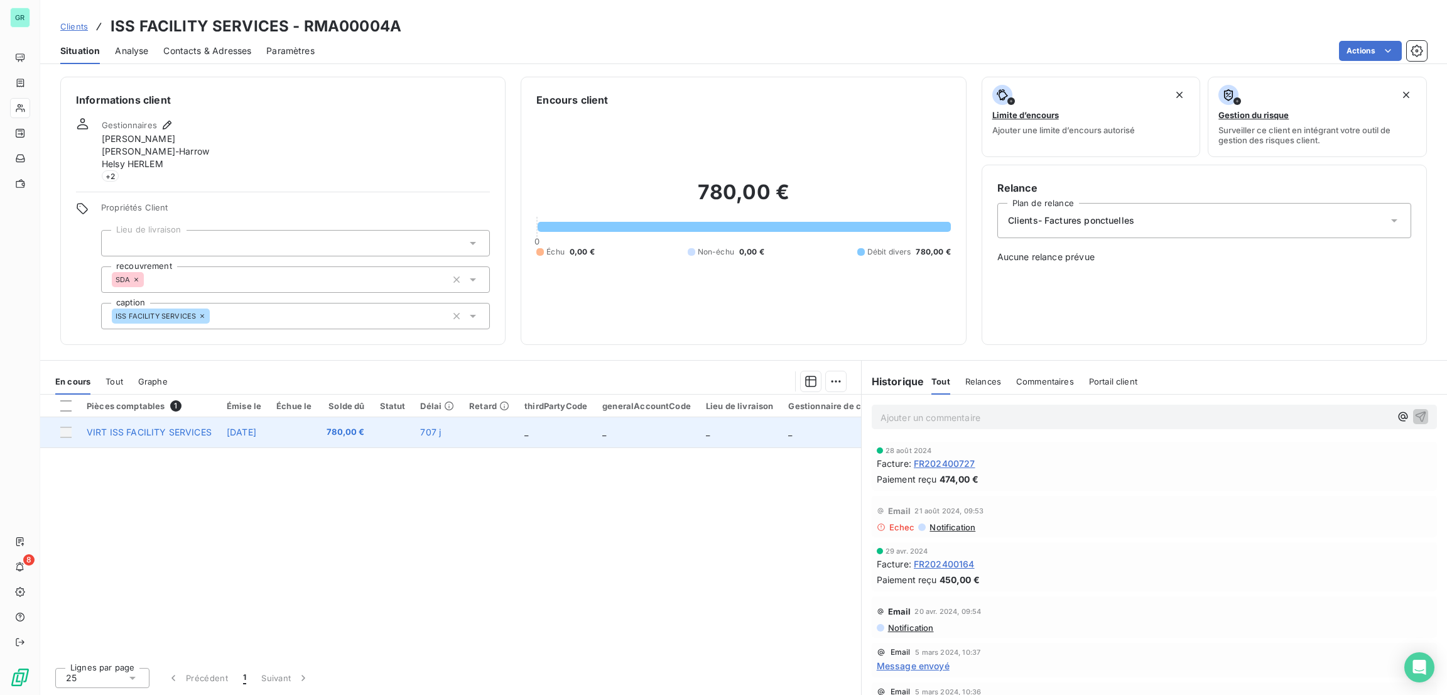
click at [209, 430] on span "VIRT ISS FACILITY SERVICES" at bounding box center [149, 431] width 125 height 11
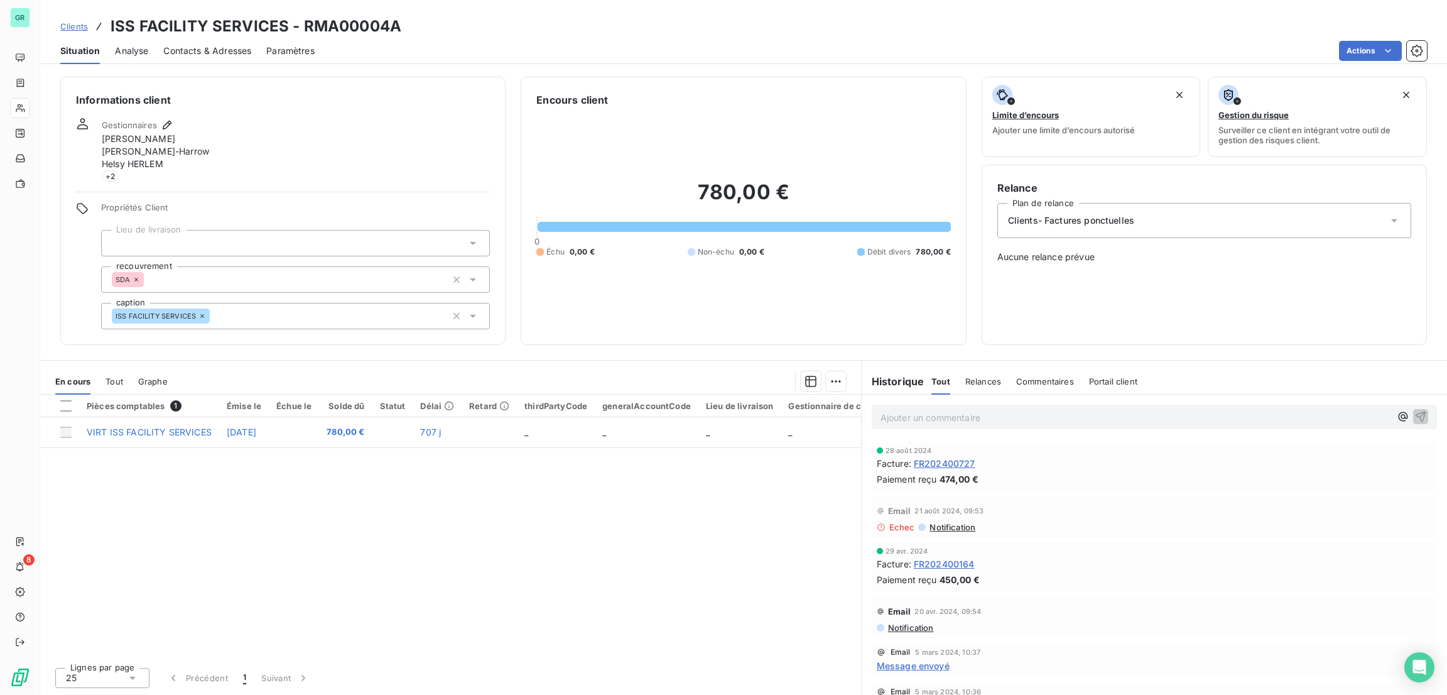
drag, startPoint x: 522, startPoint y: 413, endPoint x: 257, endPoint y: 453, distance: 267.5
click at [257, 453] on div "Pièces comptables 1 Émise le Échue le Solde dû Statut Délai Retard thirdPartyCo…" at bounding box center [450, 525] width 821 height 263
